Goal: Information Seeking & Learning: Learn about a topic

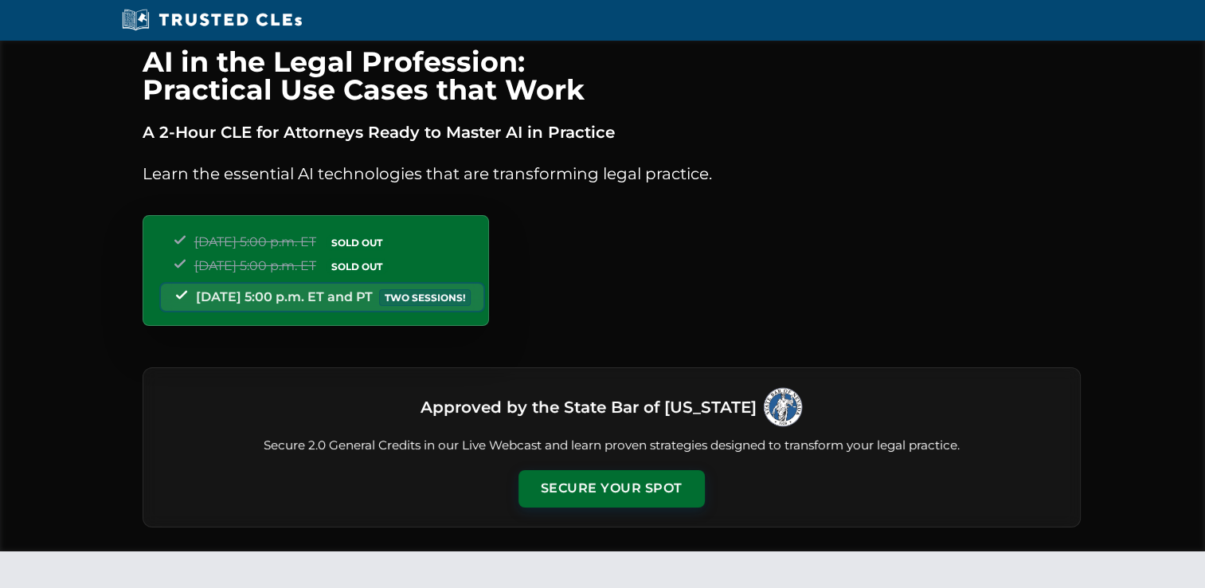
click at [554, 22] on nav "+ Home Courses States Faculty Login" at bounding box center [602, 20] width 1019 height 40
